Goal: Task Accomplishment & Management: Use online tool/utility

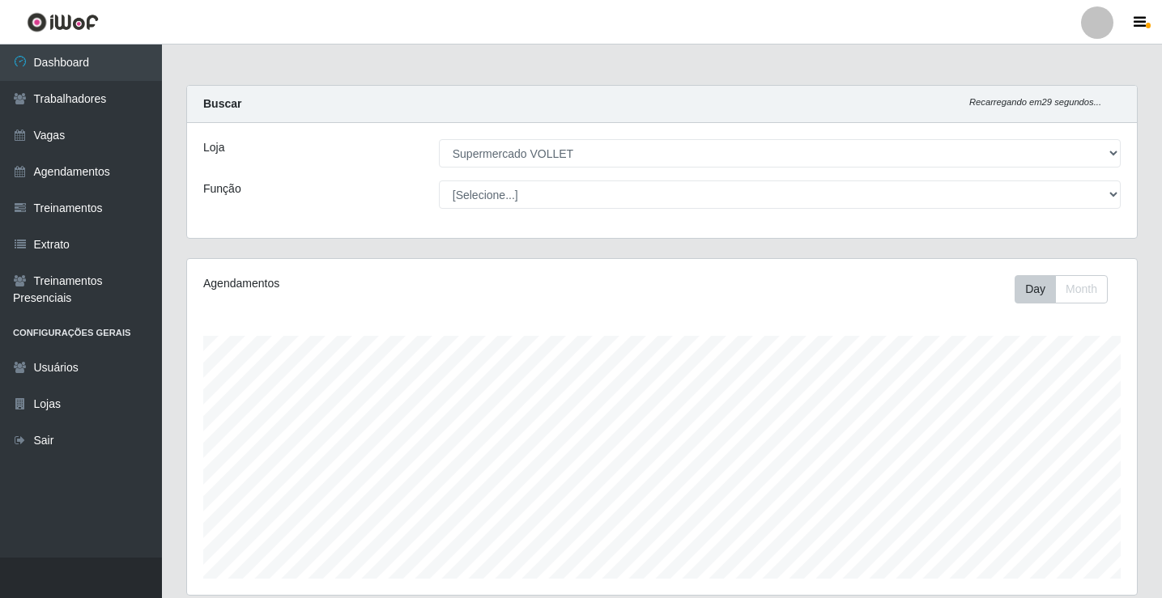
select select "72"
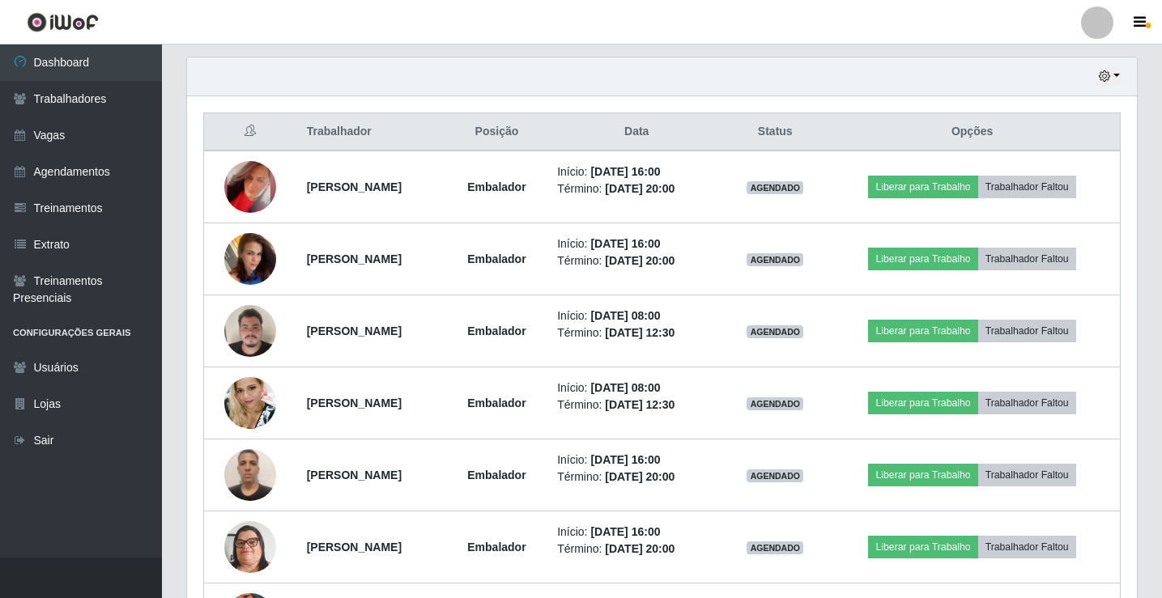
scroll to position [336, 950]
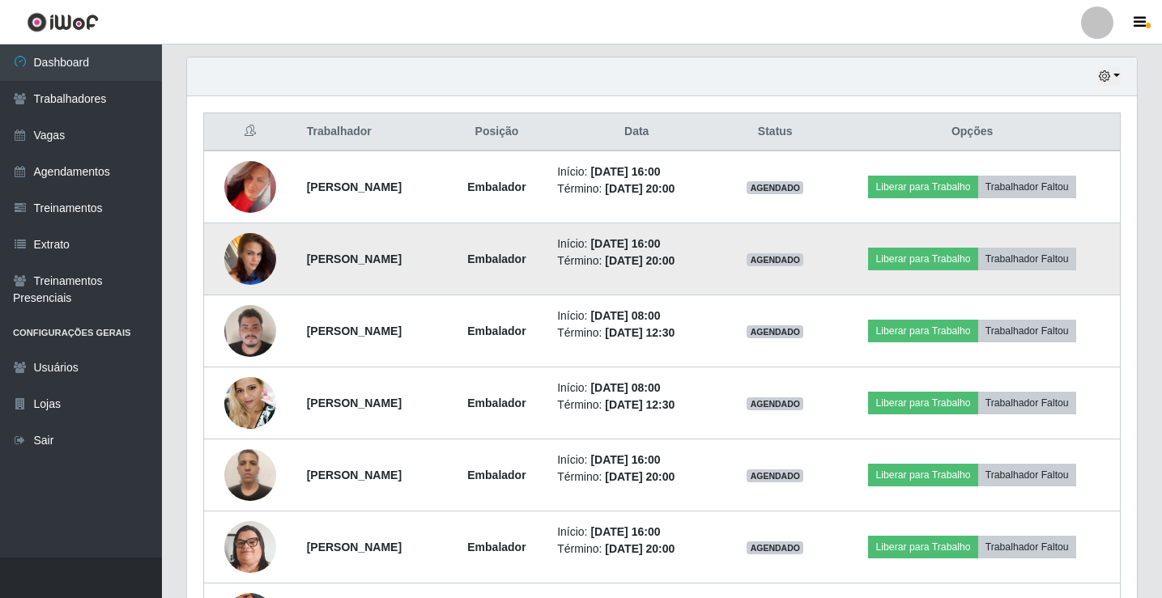
click at [247, 262] on img at bounding box center [250, 258] width 52 height 69
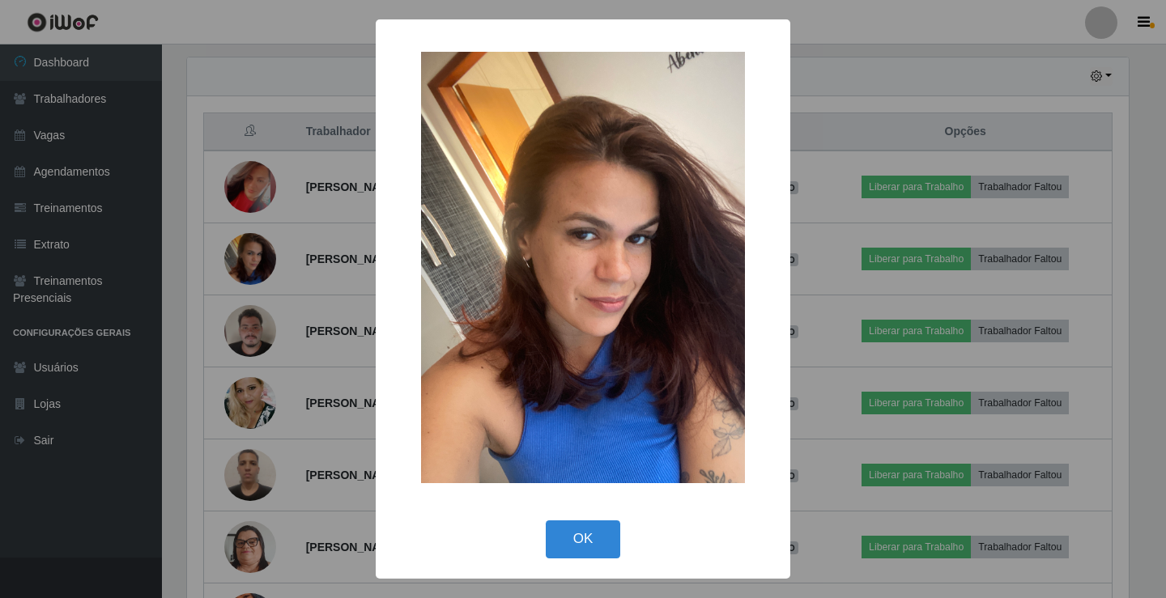
click at [246, 261] on div "× OK Cancel" at bounding box center [583, 299] width 1166 height 598
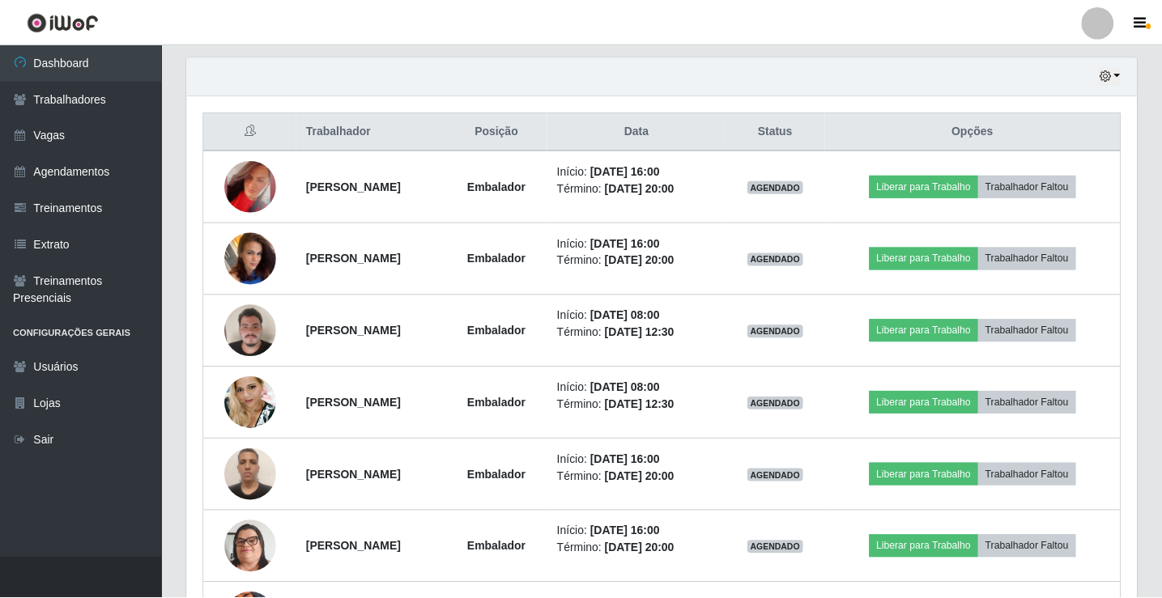
scroll to position [336, 950]
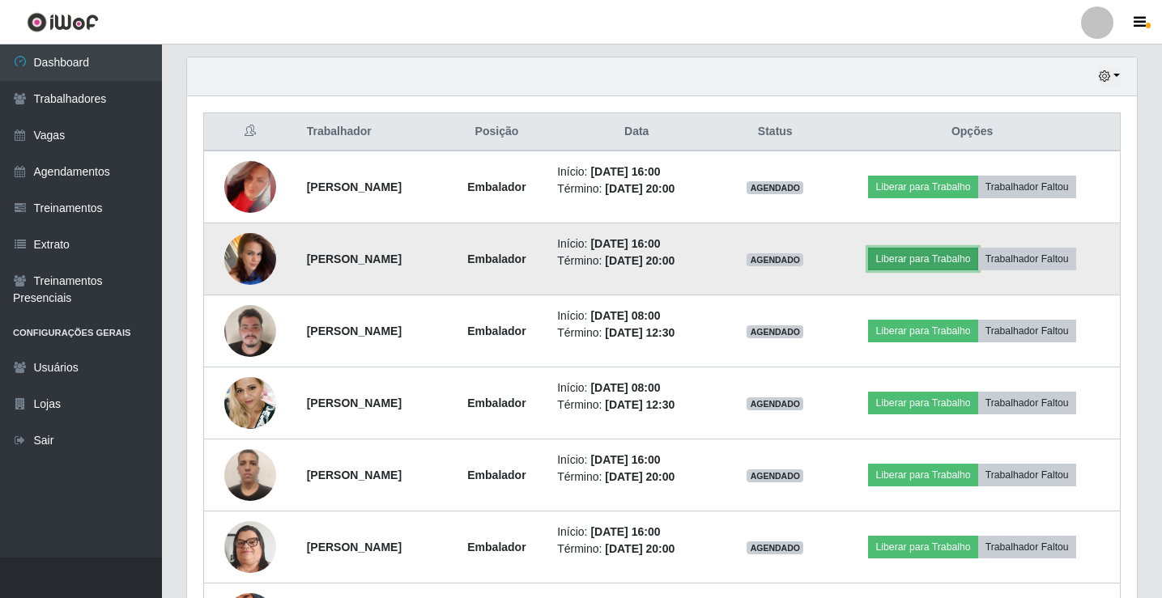
click at [936, 261] on button "Liberar para Trabalho" at bounding box center [922, 259] width 109 height 23
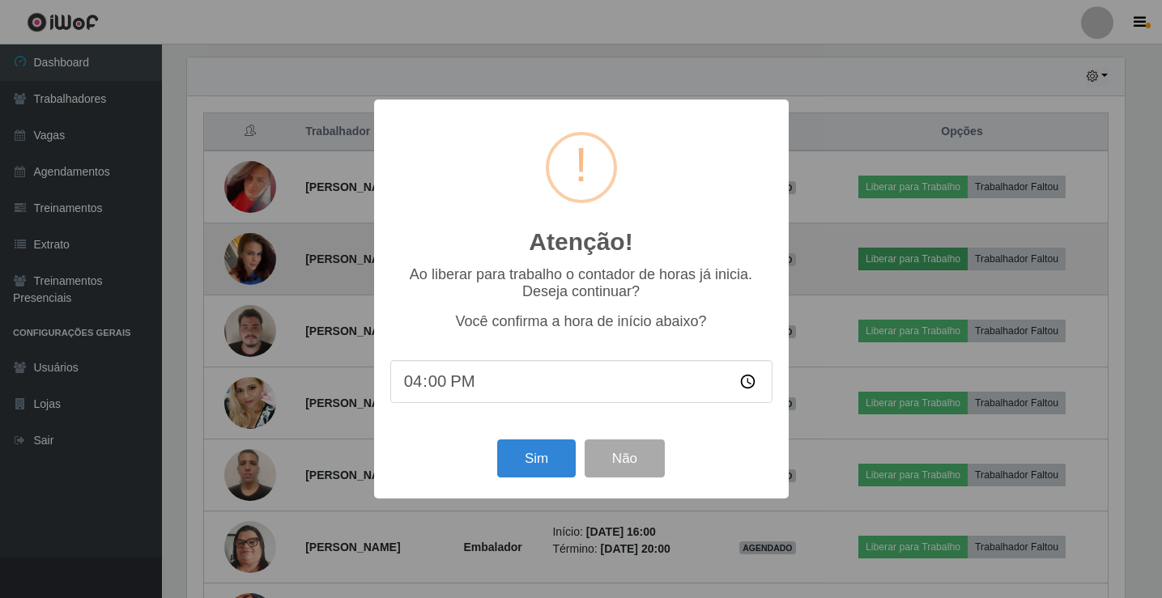
scroll to position [336, 941]
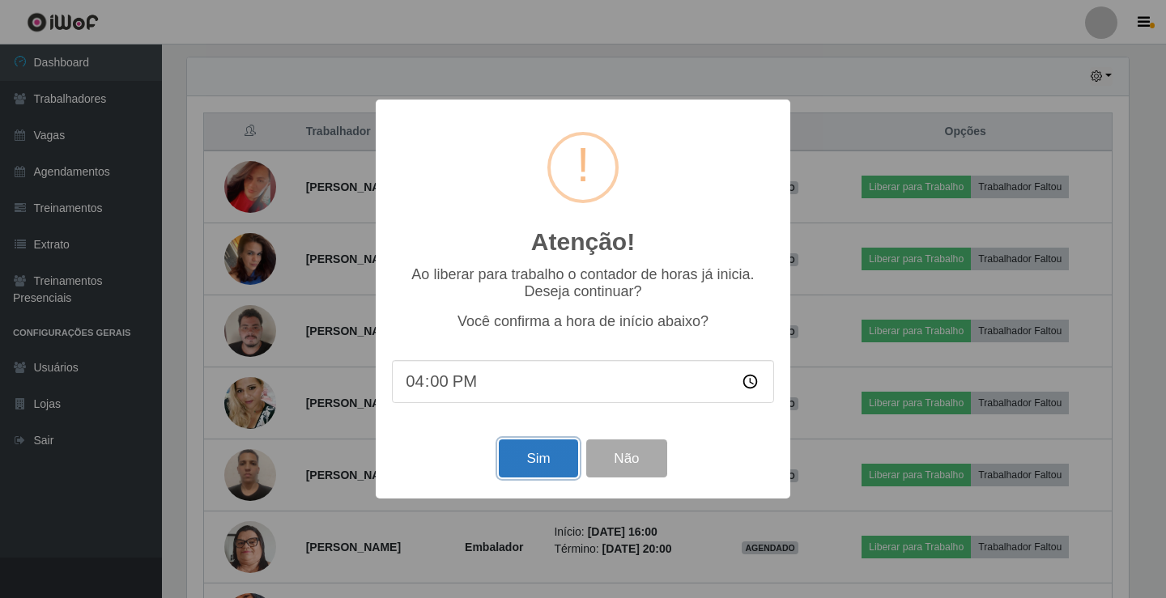
click at [540, 459] on button "Sim" at bounding box center [538, 459] width 79 height 38
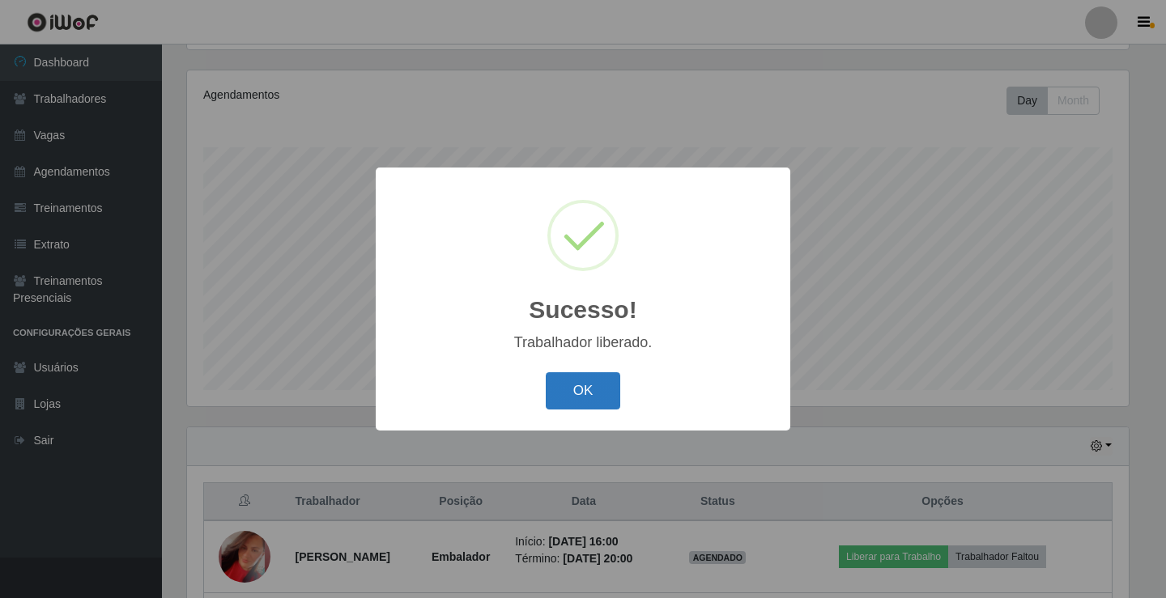
click at [580, 398] on button "OK" at bounding box center [583, 391] width 75 height 38
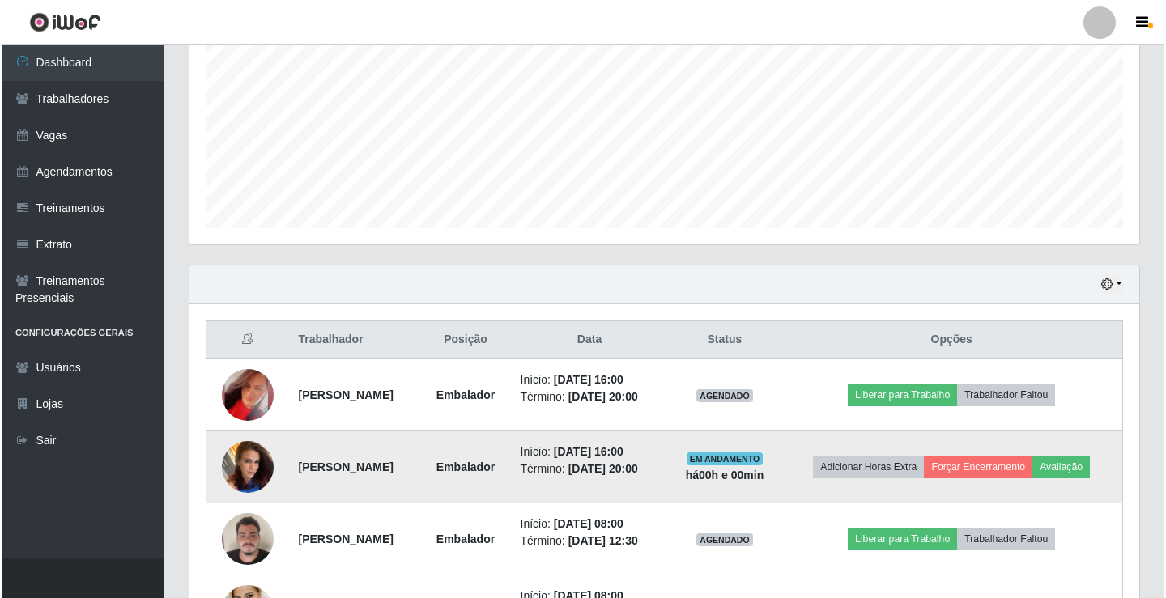
scroll to position [431, 0]
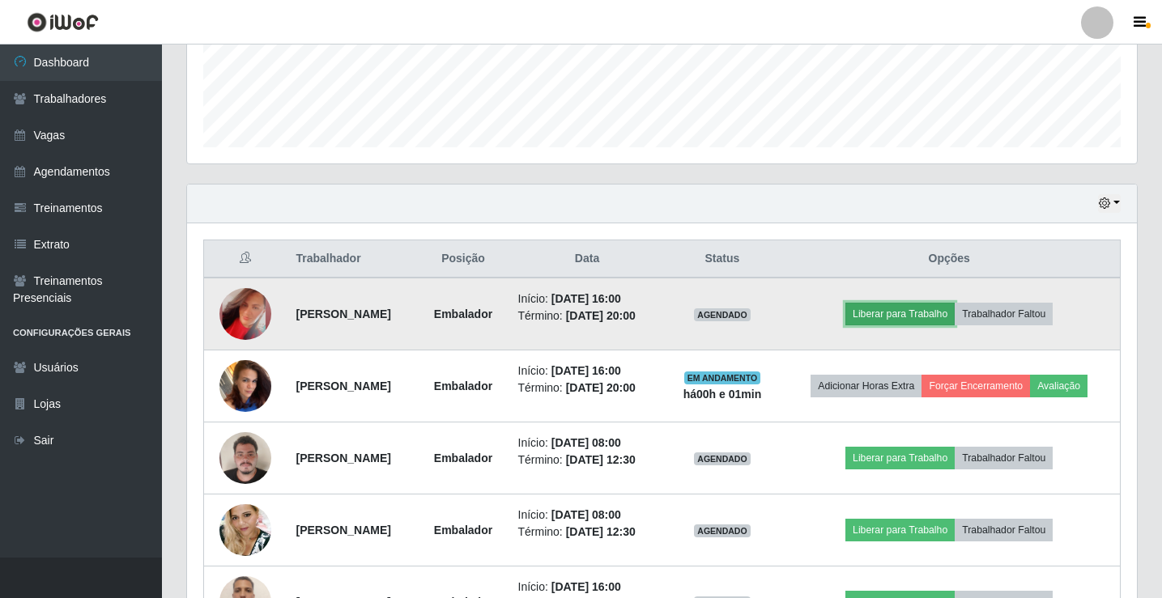
click at [930, 325] on button "Liberar para Trabalho" at bounding box center [899, 314] width 109 height 23
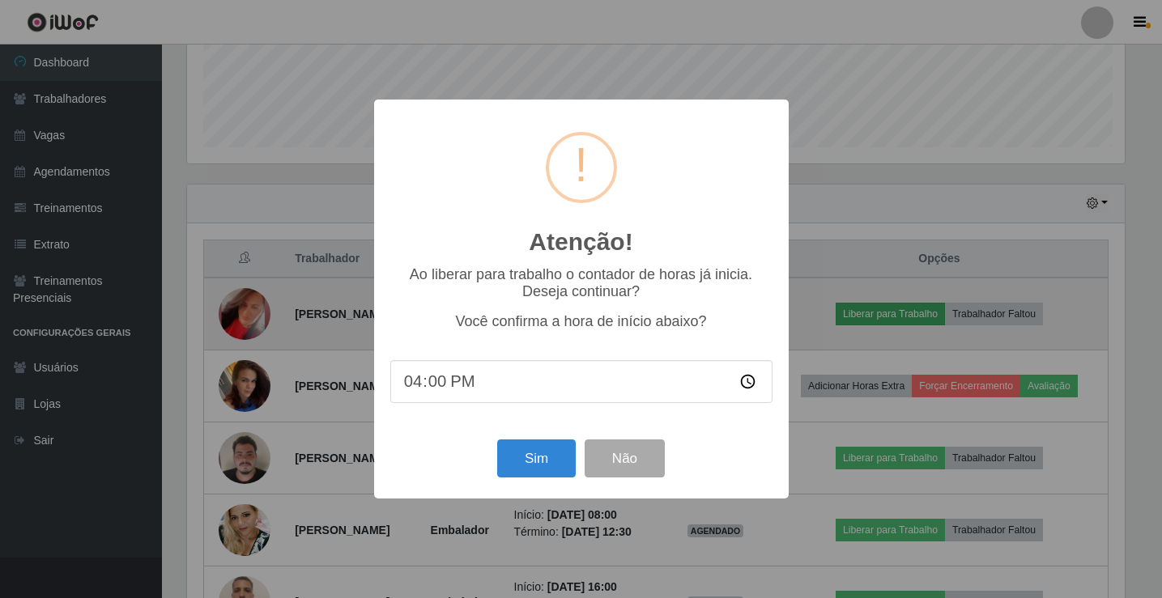
scroll to position [336, 941]
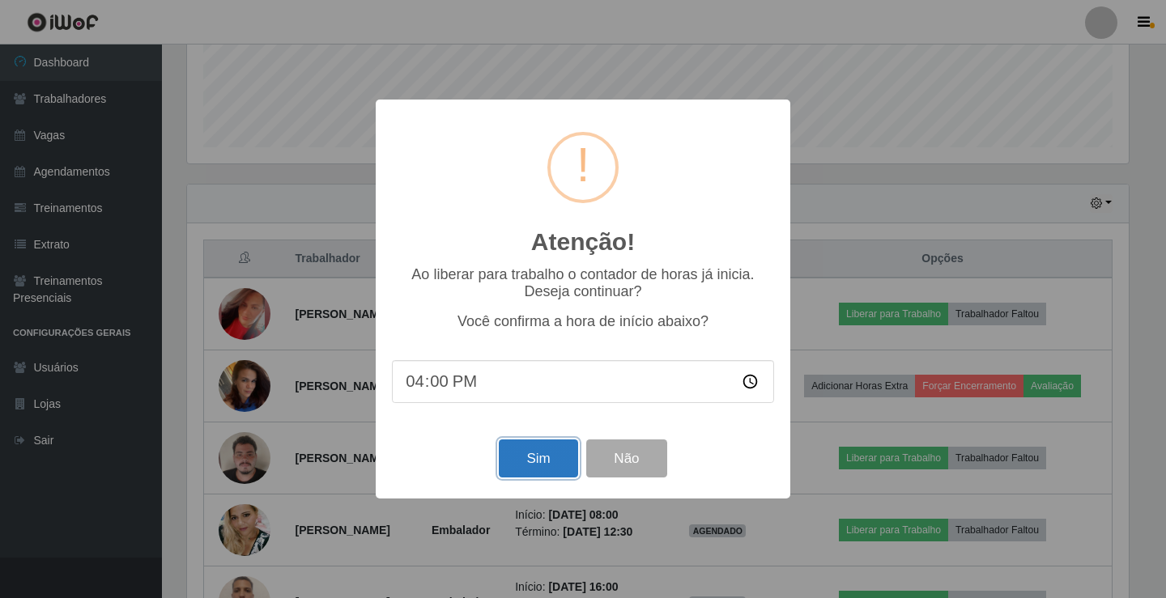
click at [546, 457] on button "Sim" at bounding box center [538, 459] width 79 height 38
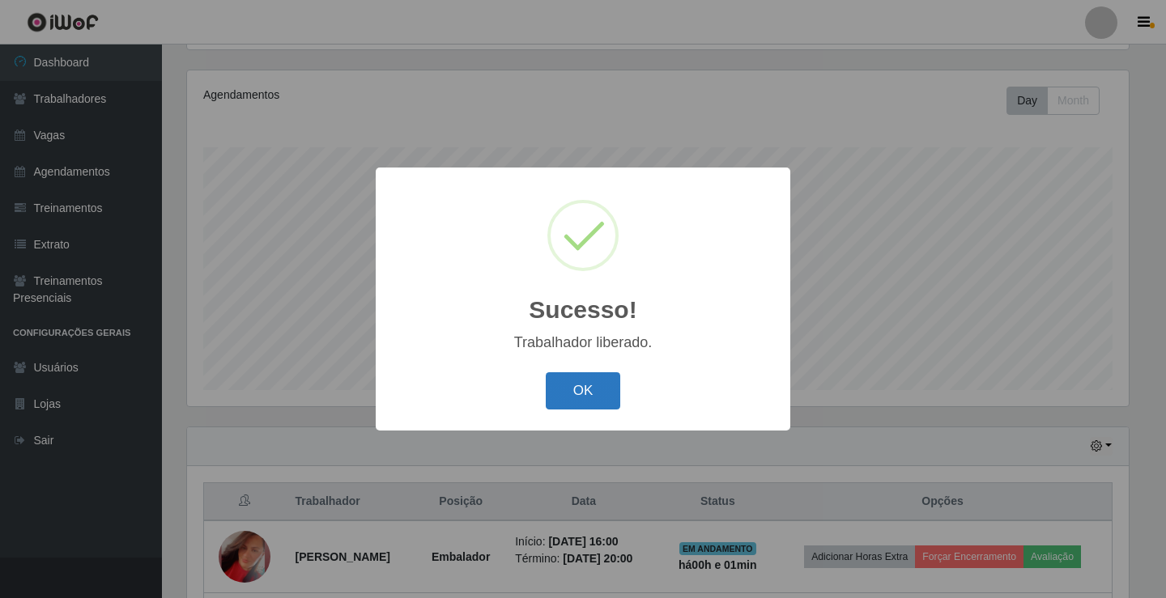
click at [563, 400] on button "OK" at bounding box center [583, 391] width 75 height 38
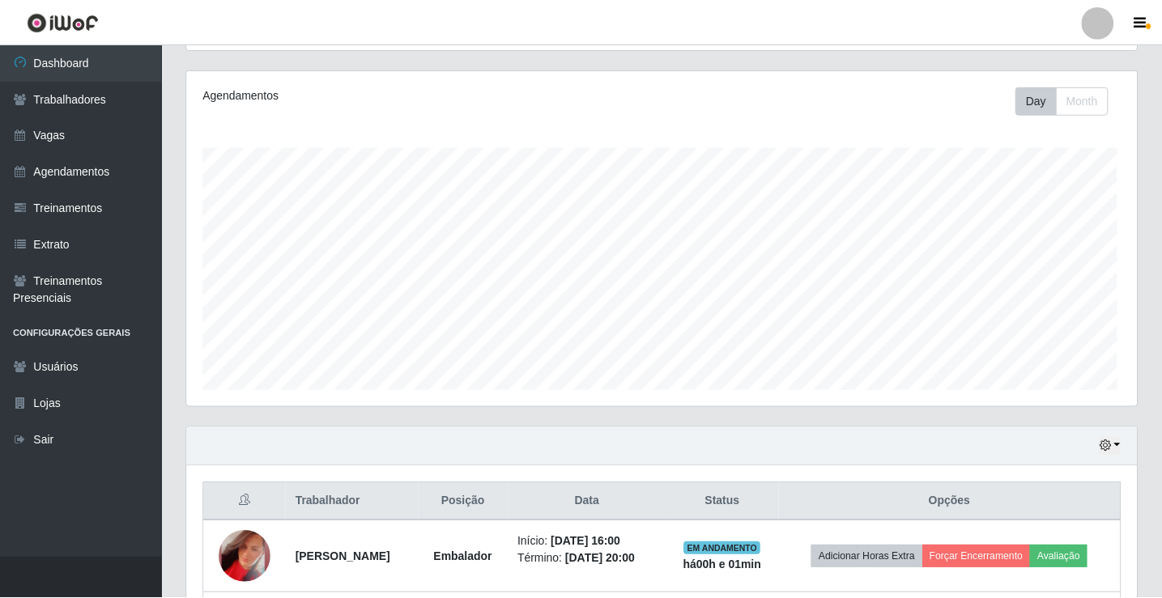
scroll to position [336, 950]
drag, startPoint x: 1161, startPoint y: 473, endPoint x: 1157, endPoint y: 490, distance: 17.5
